Goal: Book appointment/travel/reservation

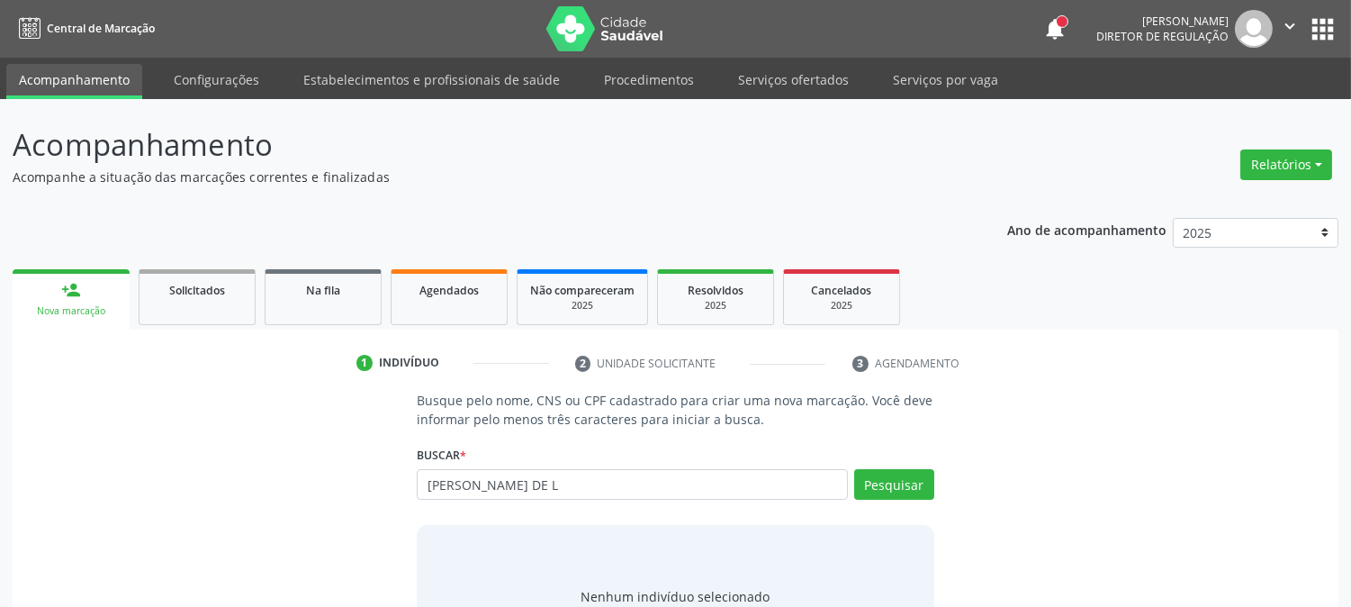
type input "[PERSON_NAME] DE L"
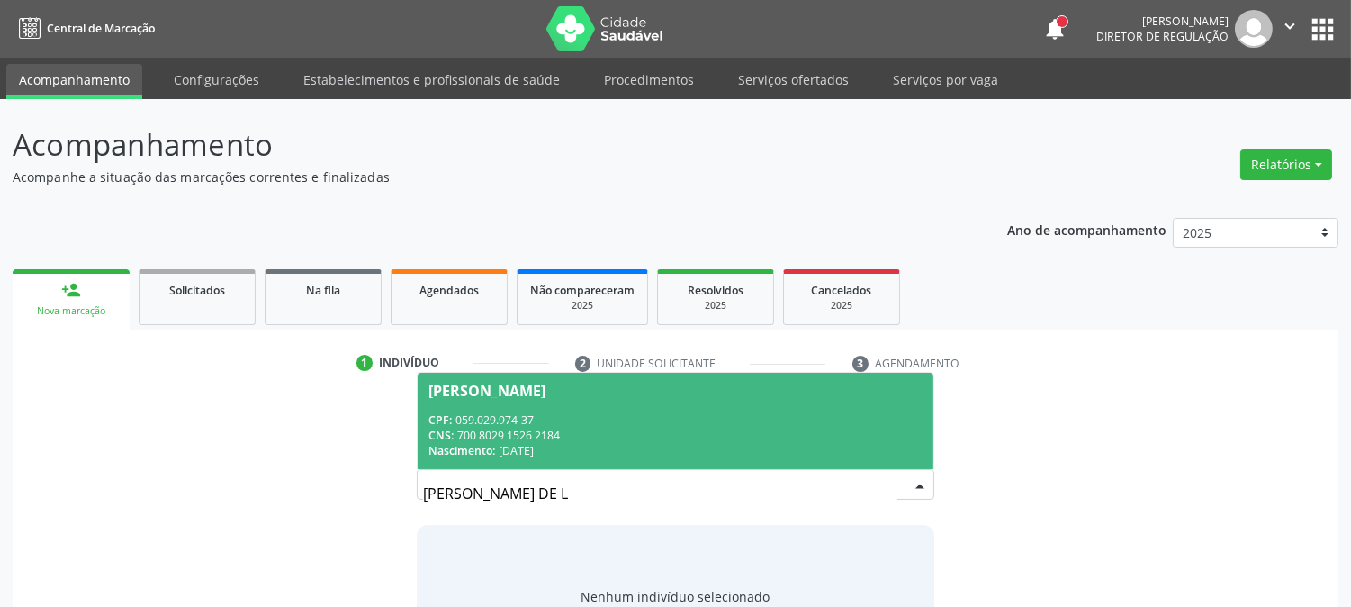
click at [603, 409] on span "[PERSON_NAME] CPF: 059.029.974-37 CNS: 700 8029 1526 2184 Nascimento: [DATE]" at bounding box center [675, 421] width 515 height 96
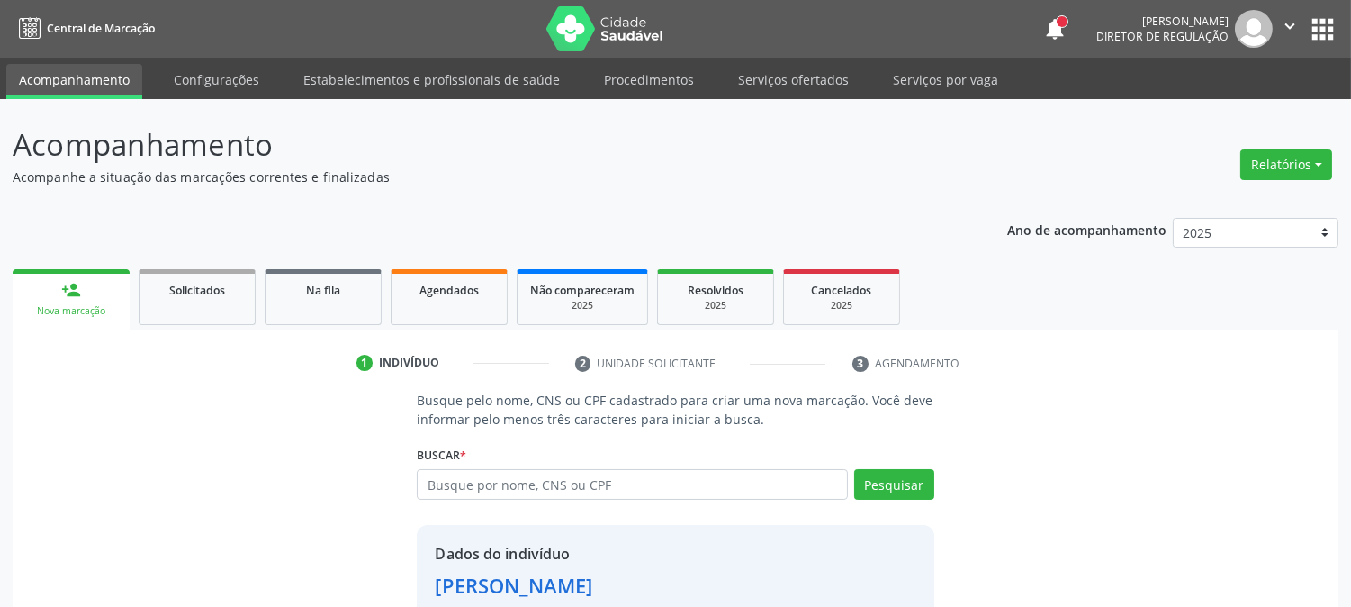
scroll to position [113, 0]
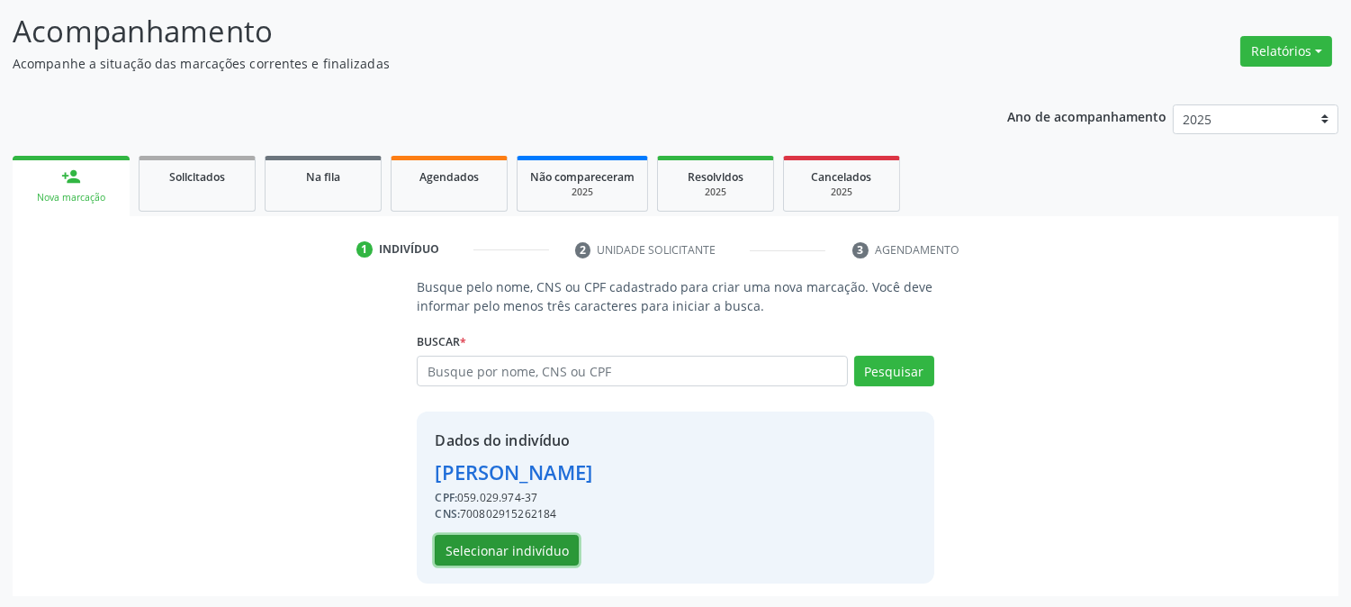
click at [528, 535] on button "Selecionar indivíduo" at bounding box center [507, 550] width 144 height 31
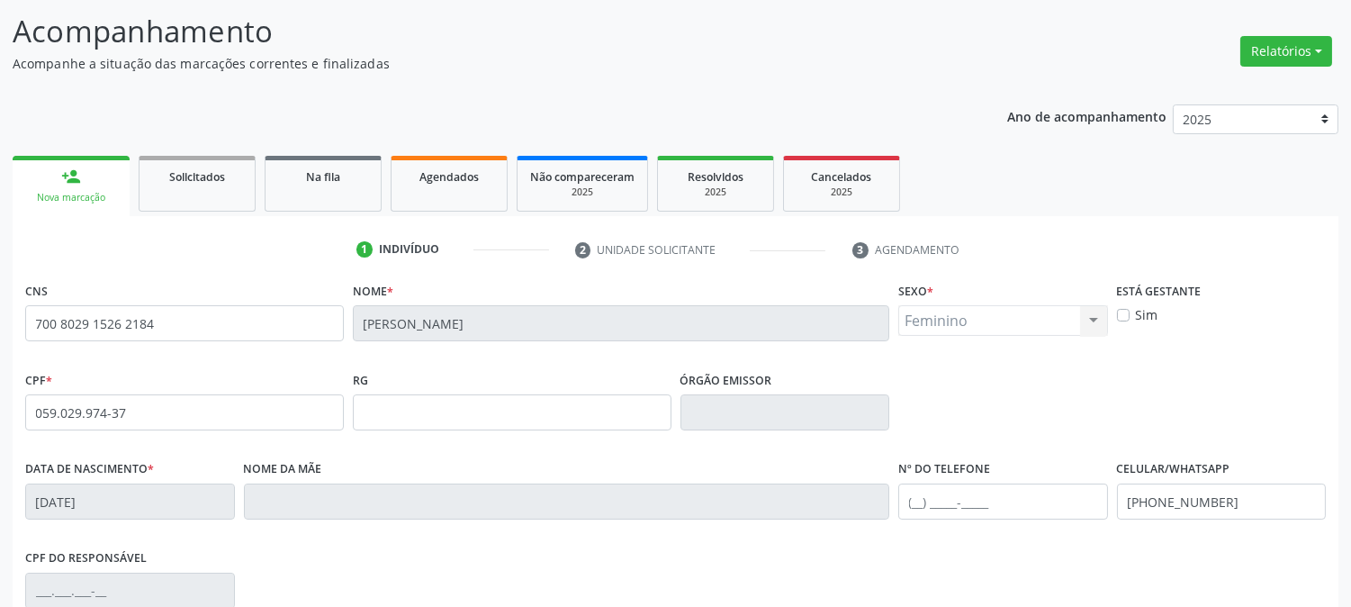
scroll to position [367, 0]
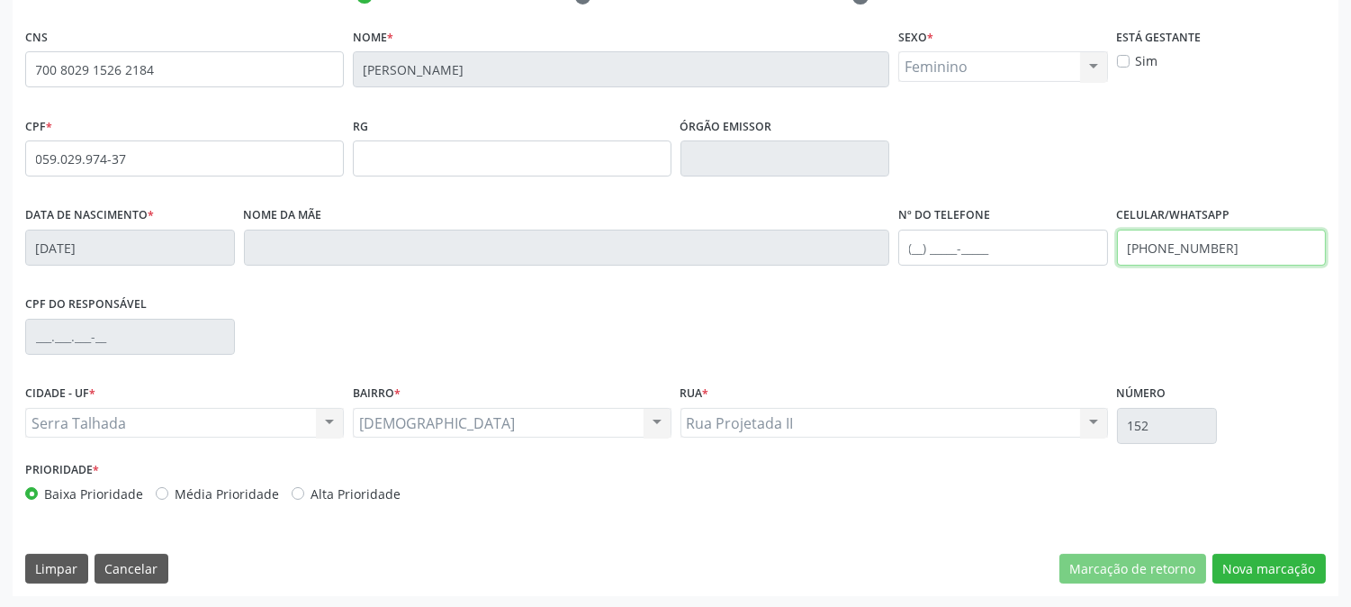
click at [1225, 259] on input "[PHONE_NUMBER]" at bounding box center [1222, 248] width 210 height 36
type input "("
click at [1262, 502] on div "Prioridade * Baixa Prioridade Média Prioridade Alta Prioridade" at bounding box center [676, 485] width 1310 height 59
click at [1255, 556] on button "Nova marcação" at bounding box center [1269, 569] width 113 height 31
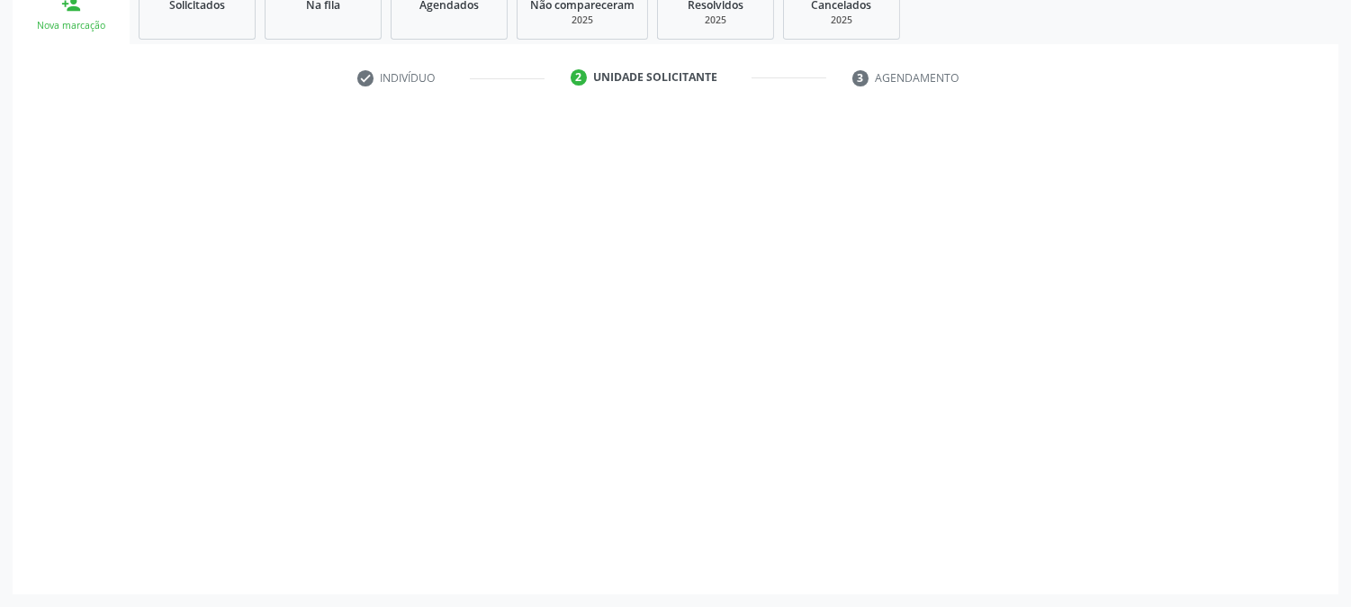
scroll to position [284, 0]
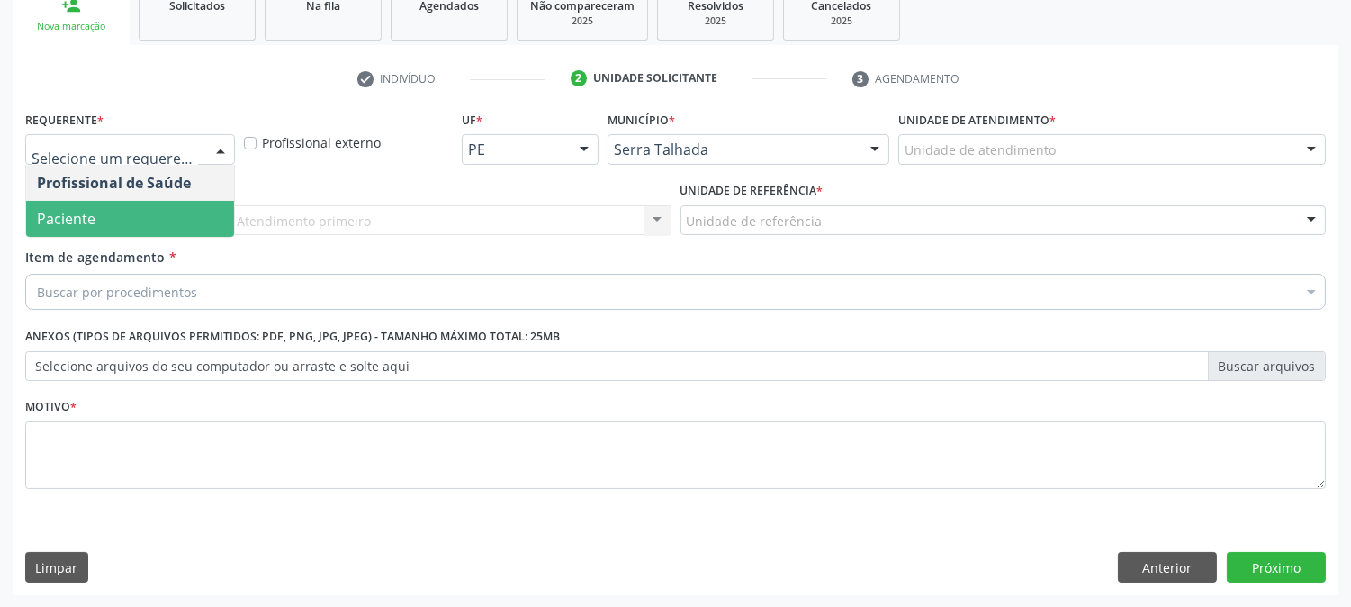
click at [166, 201] on span "Paciente" at bounding box center [130, 219] width 208 height 36
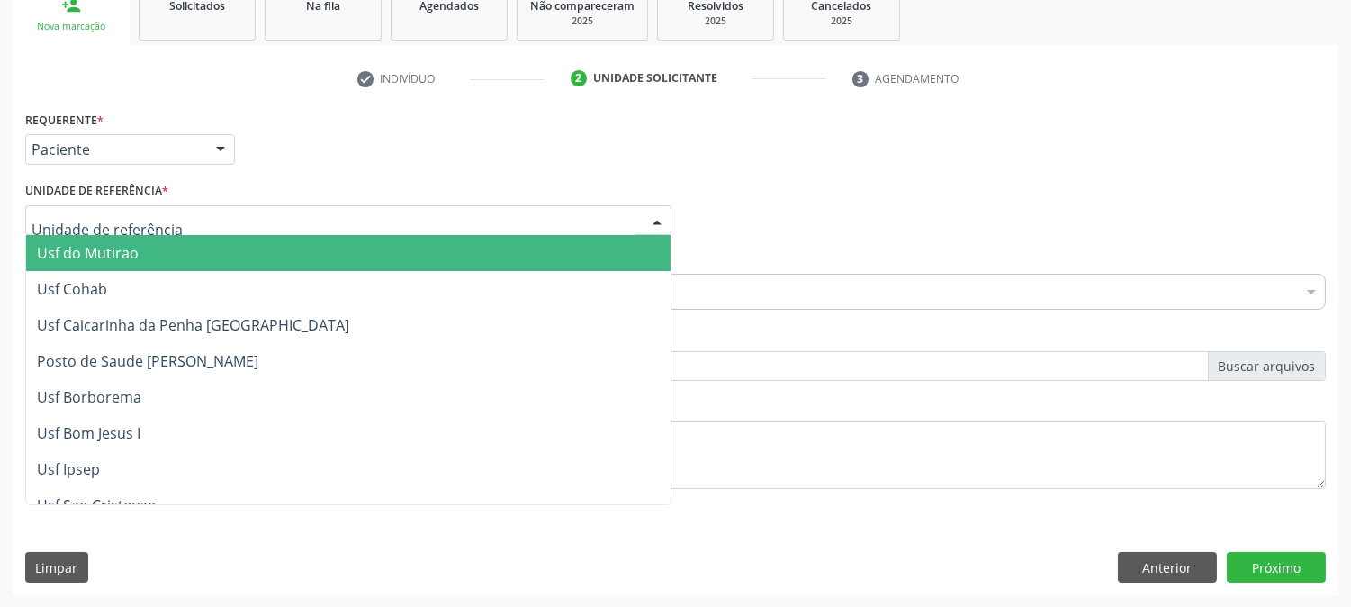
click at [166, 213] on div at bounding box center [348, 220] width 646 height 31
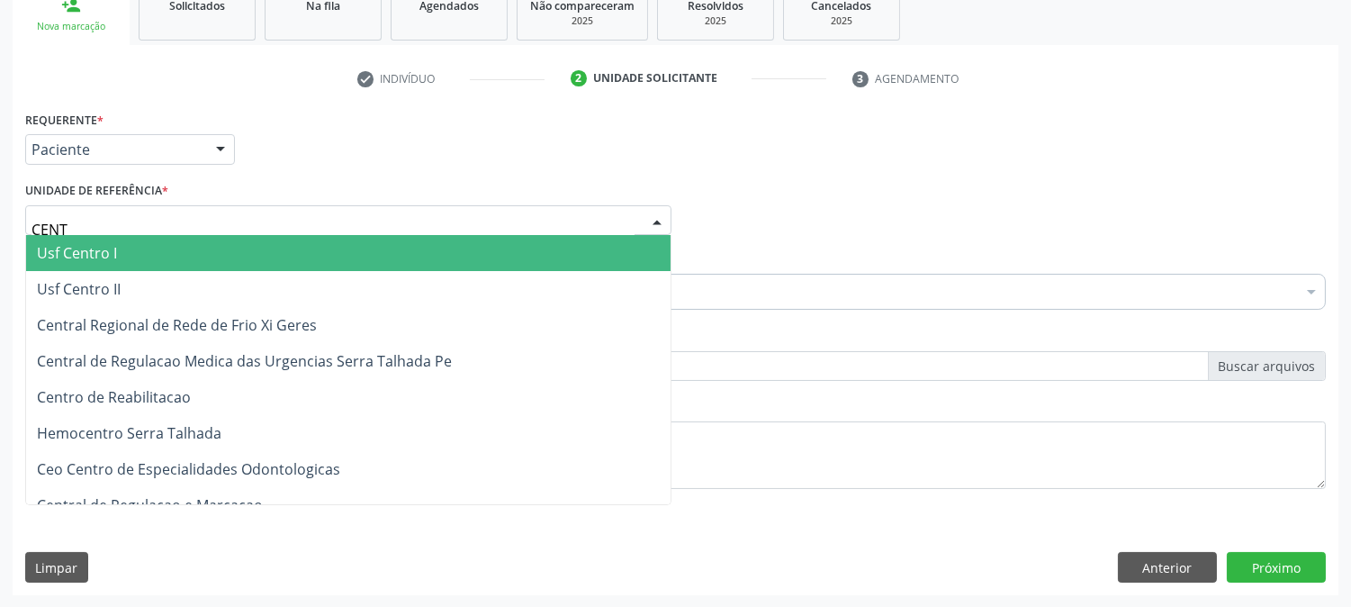
type input "CENTR"
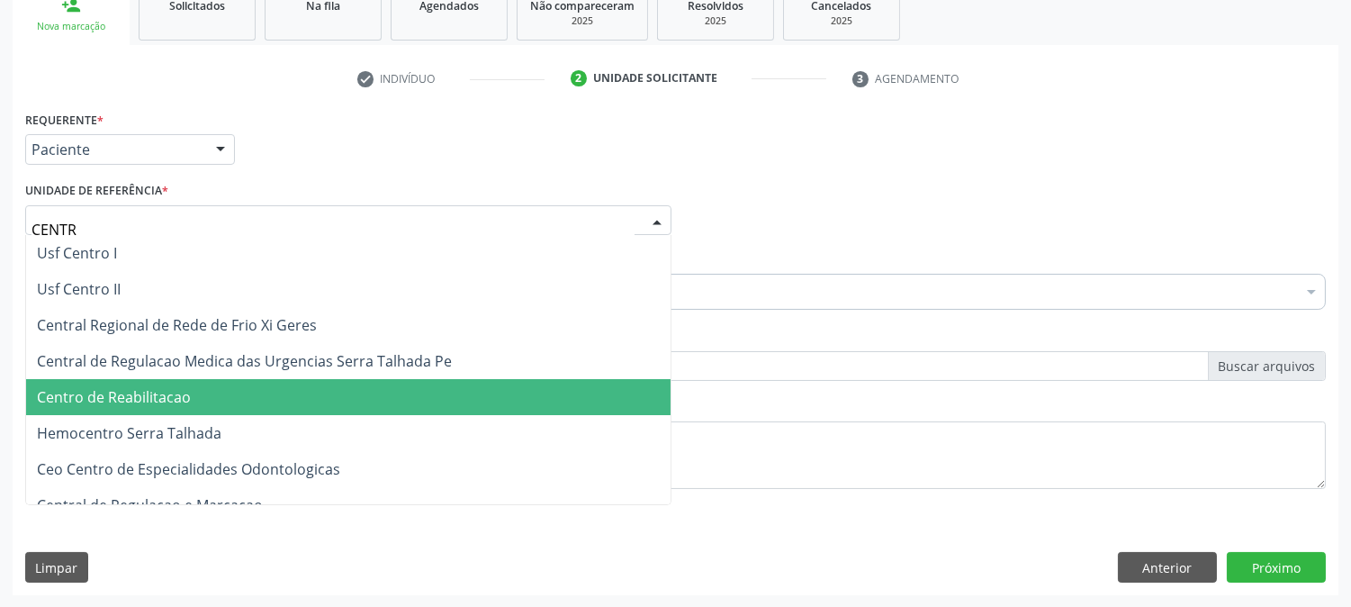
click at [185, 392] on span "Centro de Reabilitacao" at bounding box center [114, 397] width 154 height 20
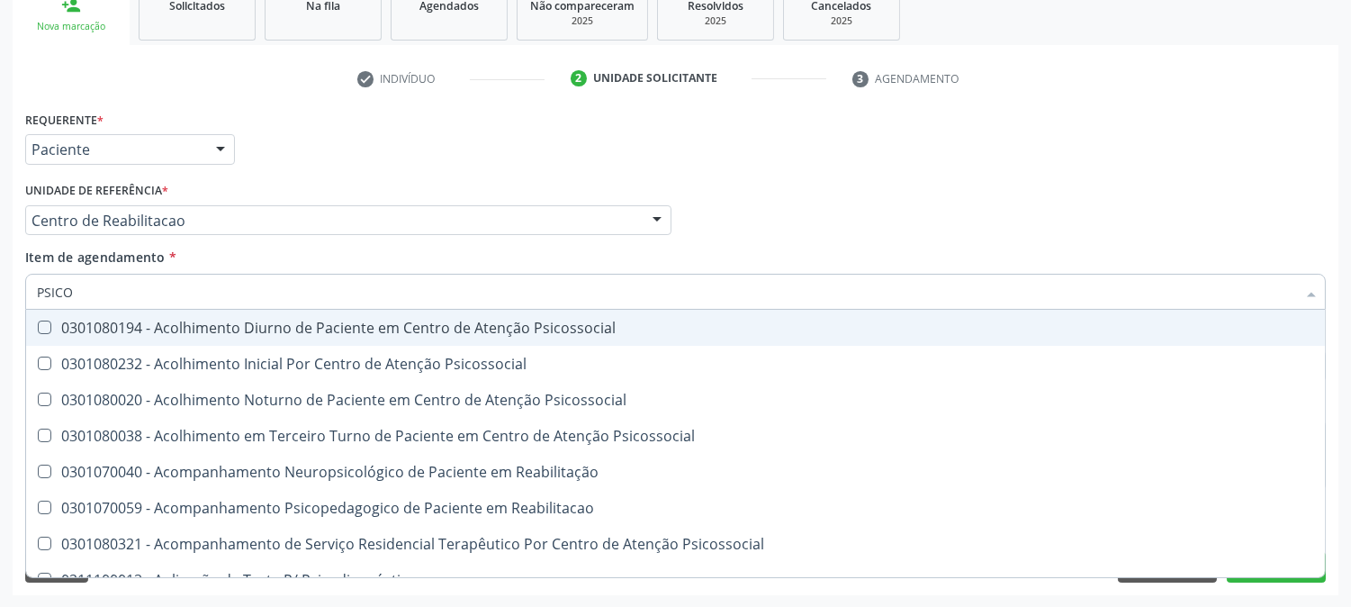
type input "PSICOL"
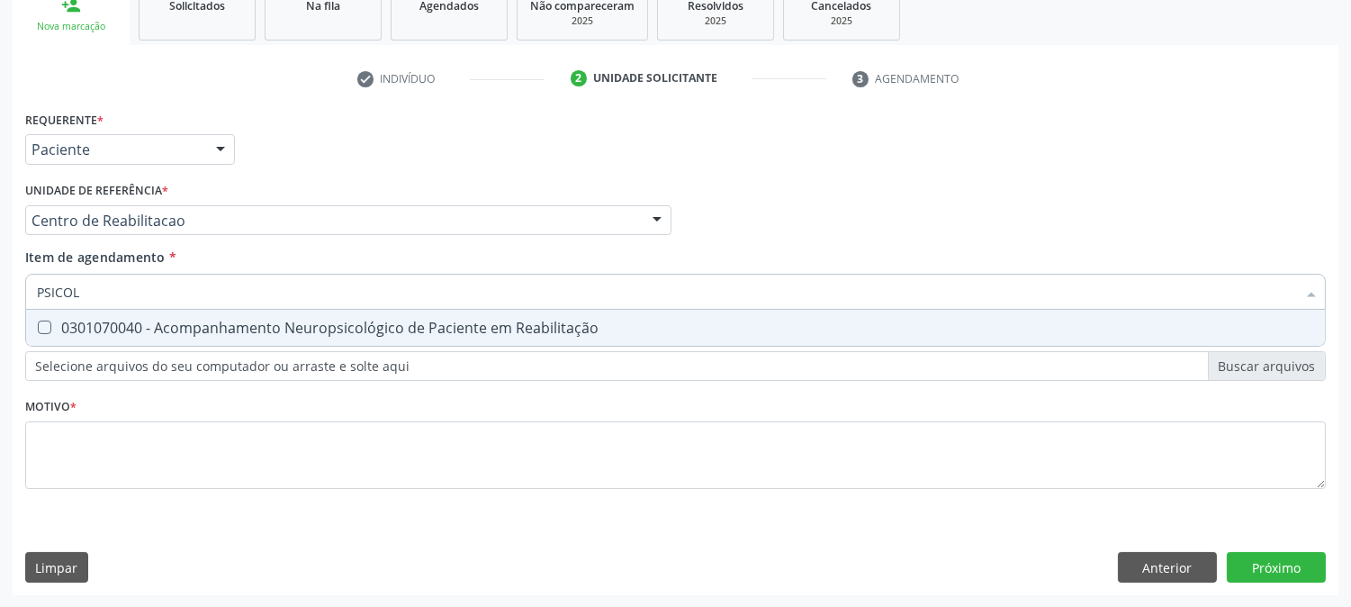
click at [153, 311] on span "0301070040 - Acompanhamento Neuropsicológico de Paciente em Reabilitação" at bounding box center [675, 328] width 1299 height 36
checkbox Reabilitação "true"
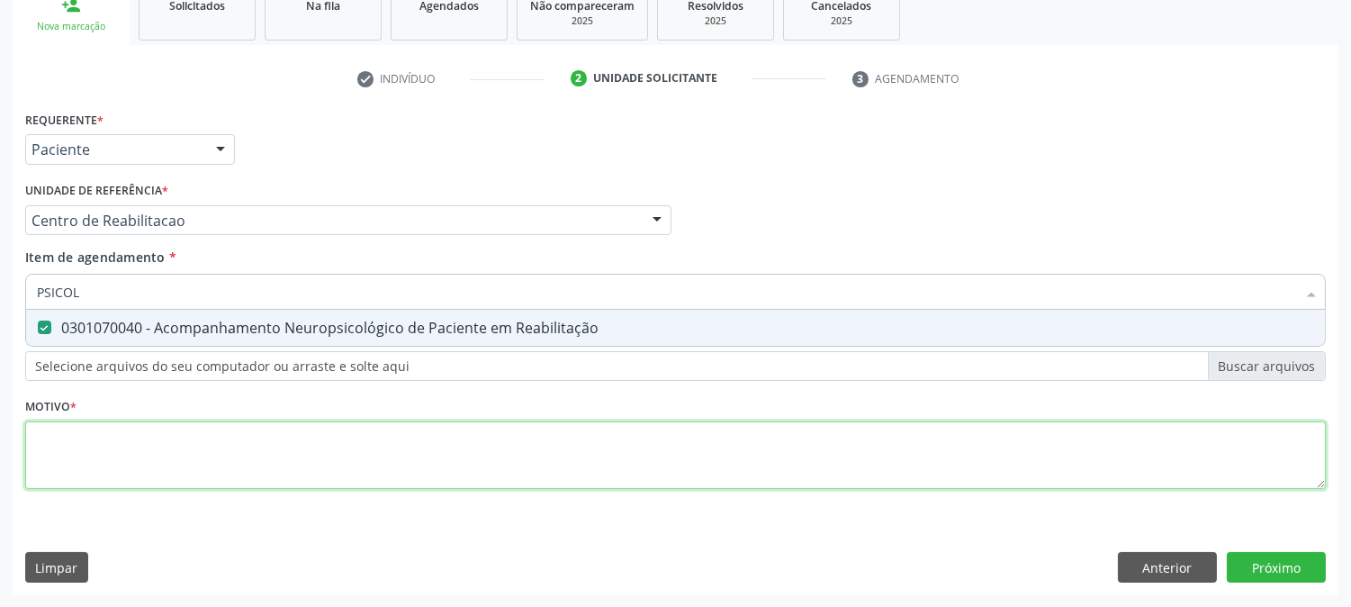
click at [231, 469] on div "Requerente * Paciente Profissional de Saúde Paciente Nenhum resultado encontrad…" at bounding box center [675, 310] width 1301 height 408
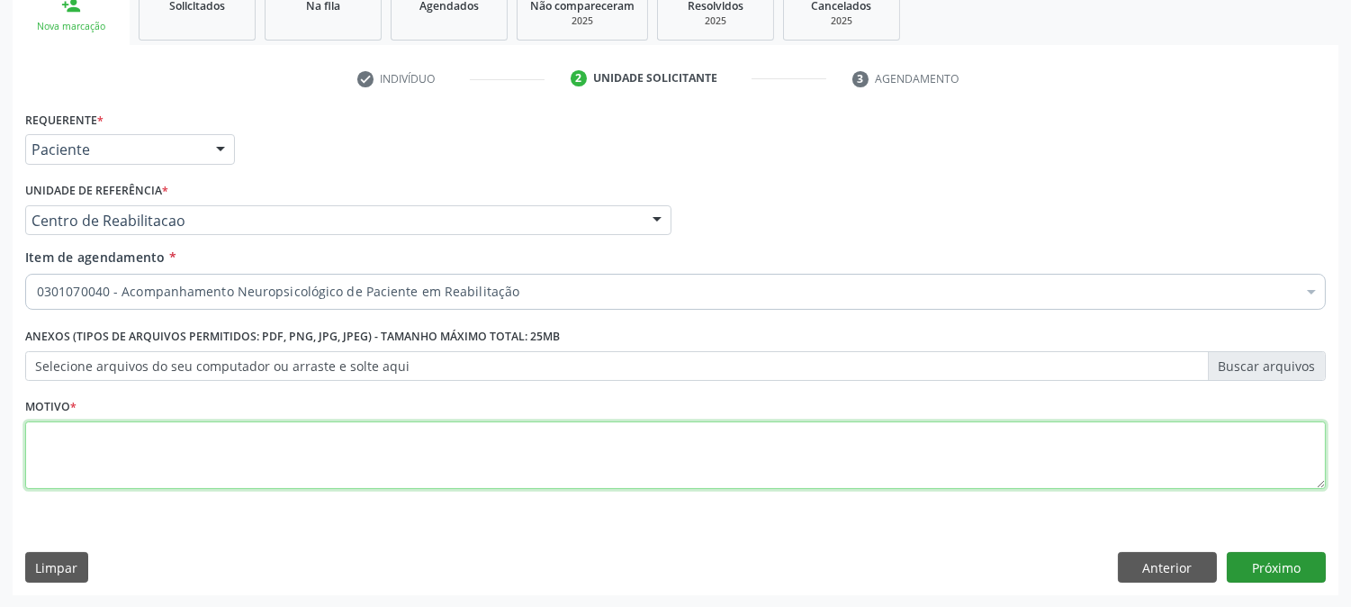
type textarea "."
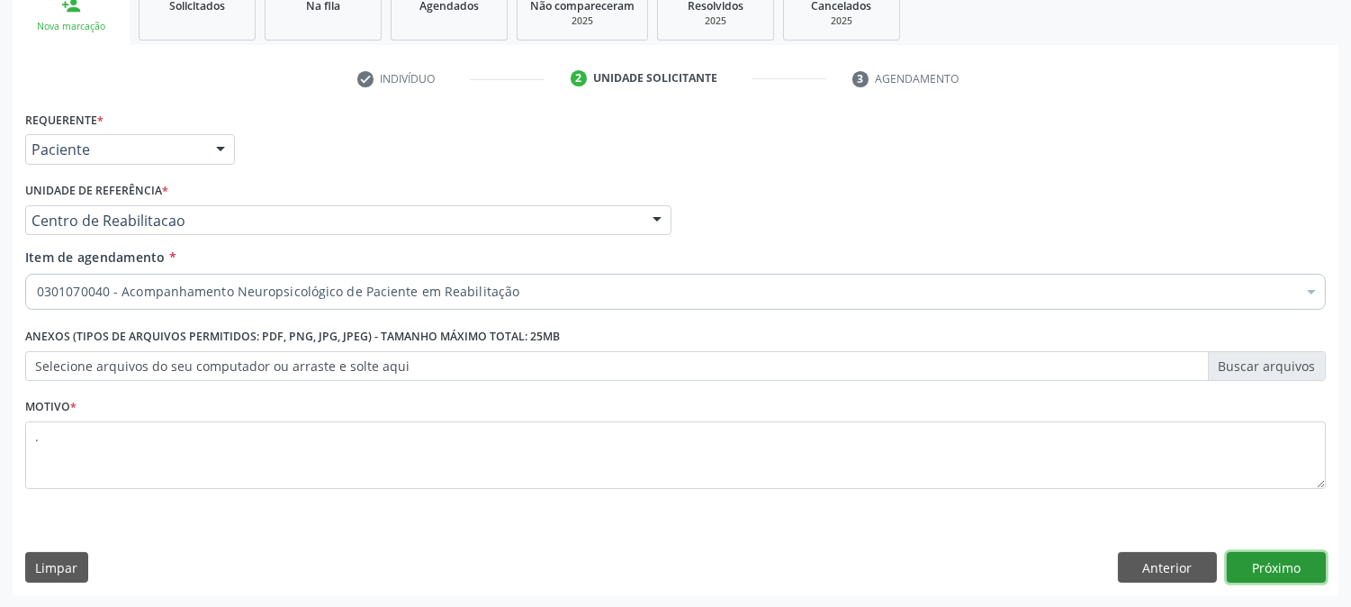
click at [1285, 560] on button "Próximo" at bounding box center [1276, 567] width 99 height 31
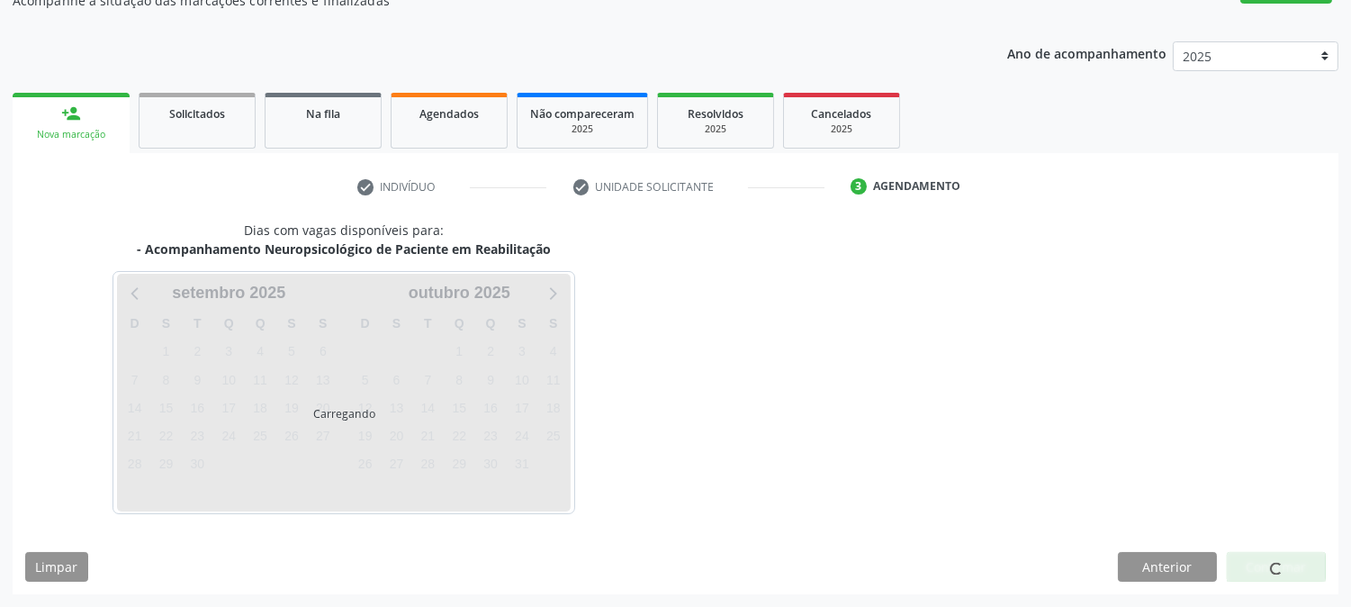
scroll to position [176, 0]
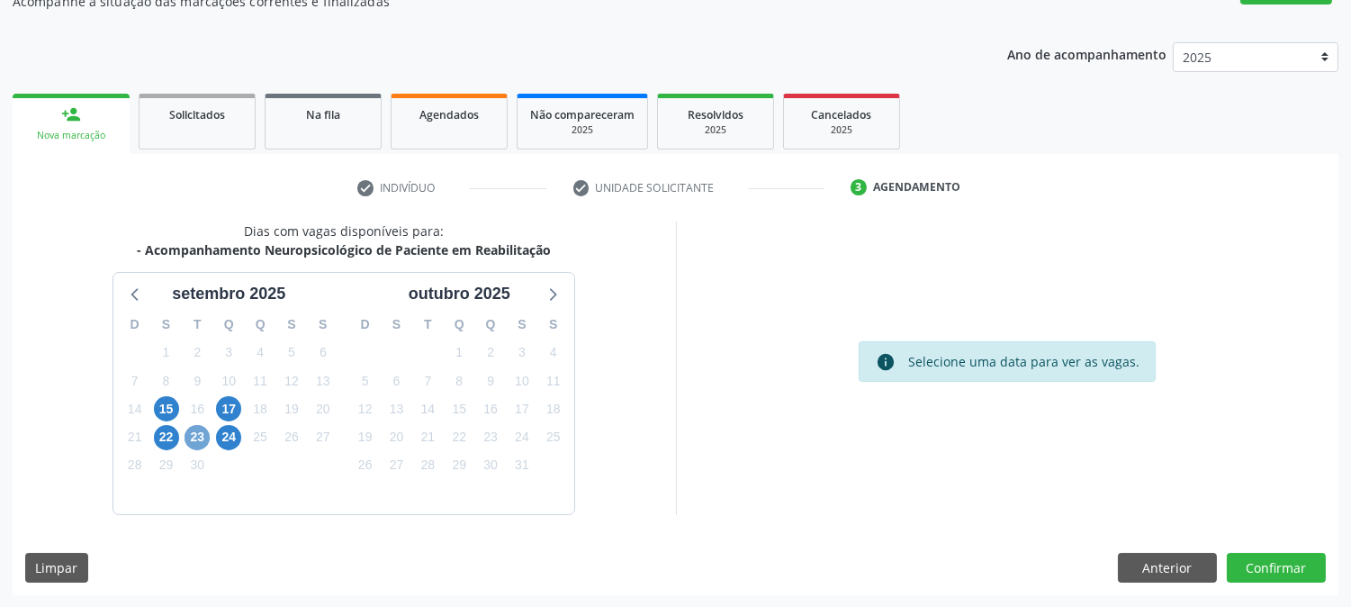
click at [198, 443] on span "23" at bounding box center [197, 437] width 25 height 25
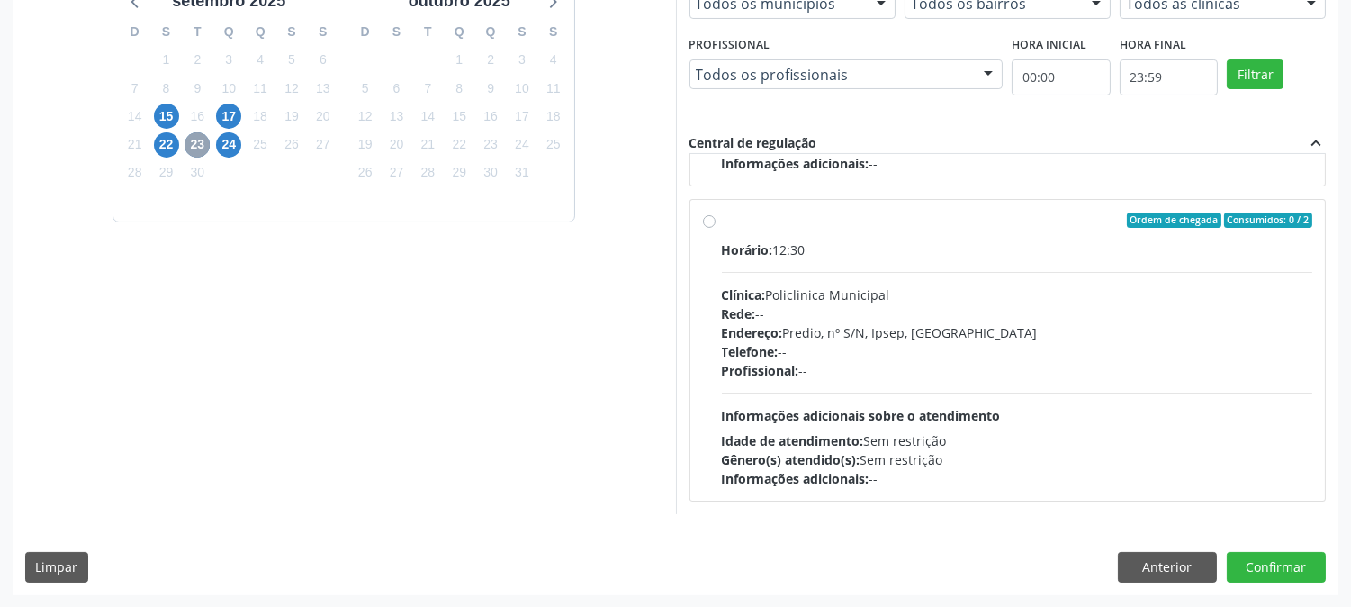
scroll to position [0, 0]
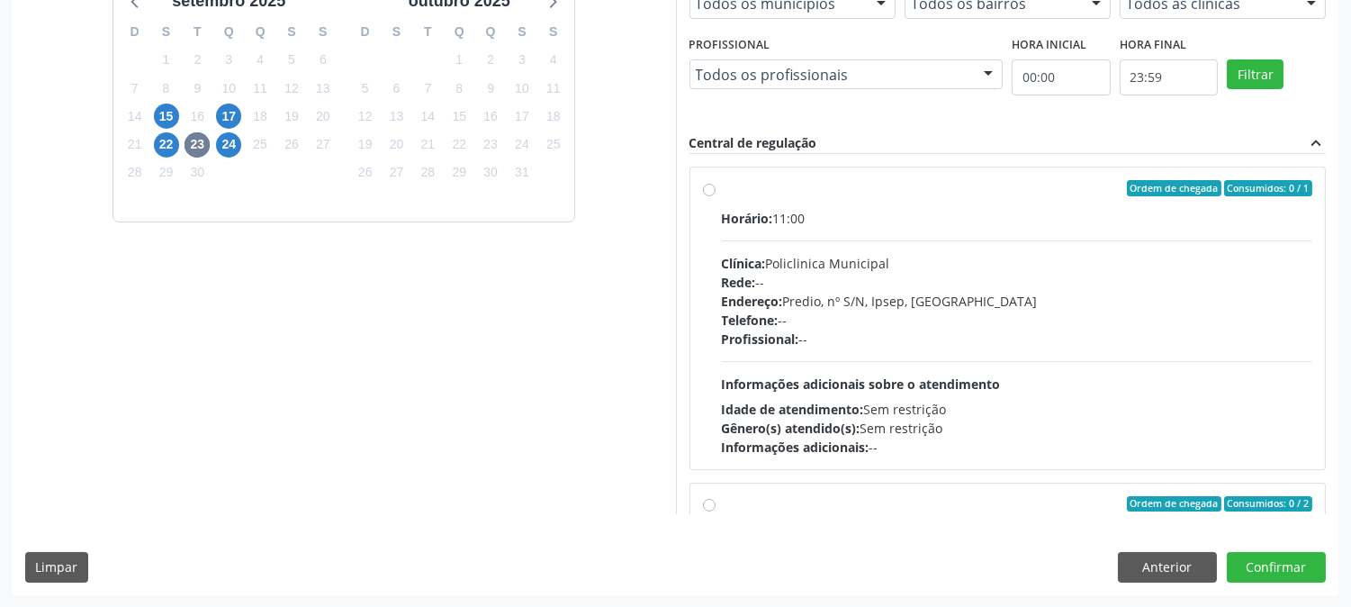
click at [1128, 400] on div "Idade de atendimento: Sem restrição" at bounding box center [1017, 409] width 591 height 19
click at [716, 196] on input "Ordem de chegada Consumidos: 0 / 1 Horário: 11:00 Clínica: Policlinica Municipa…" at bounding box center [709, 188] width 13 height 16
radio input "true"
click at [1128, 400] on div "Idade de atendimento: Sem restrição" at bounding box center [1017, 409] width 591 height 19
click at [716, 196] on input "Ordem de chegada Consumidos: 0 / 1 Horário: 11:00 Clínica: Policlinica Municipa…" at bounding box center [709, 188] width 13 height 16
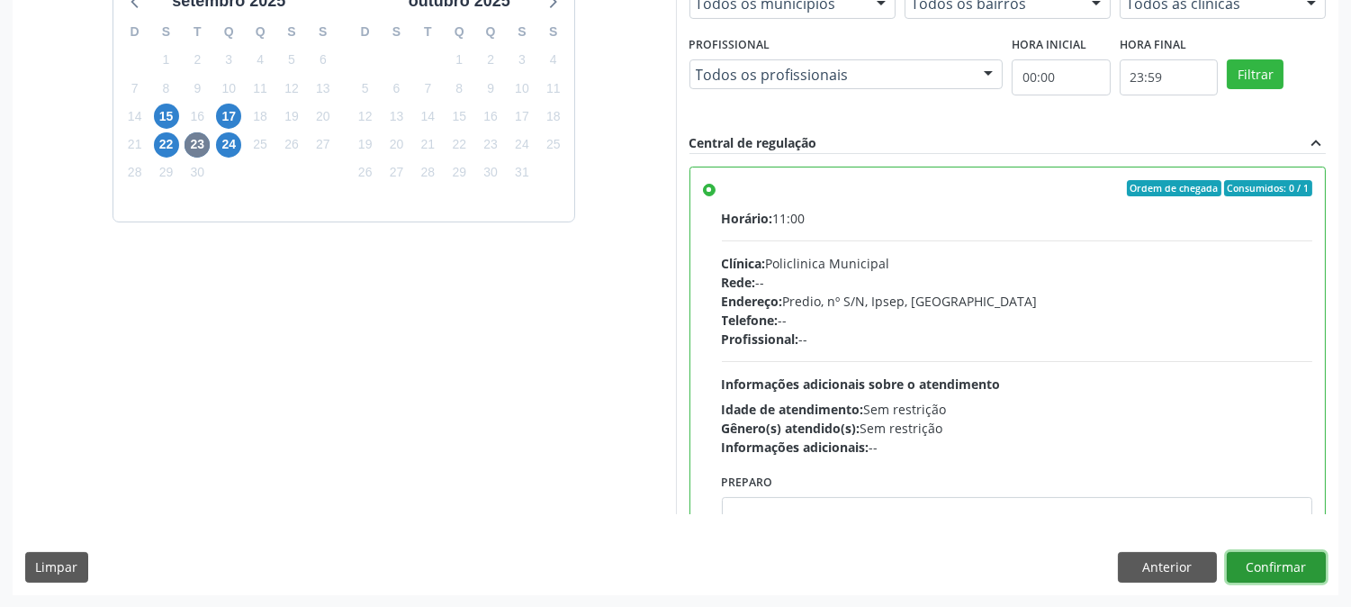
click at [1273, 574] on button "Confirmar" at bounding box center [1276, 567] width 99 height 31
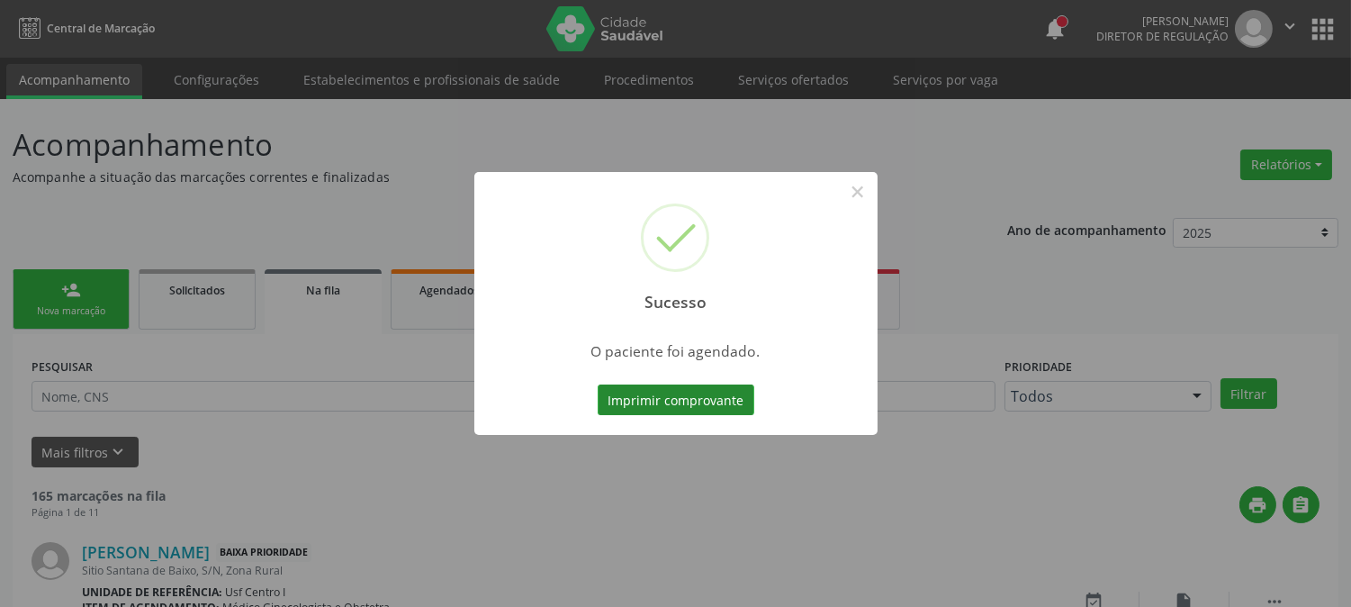
click at [712, 406] on button "Imprimir comprovante" at bounding box center [676, 399] width 157 height 31
